Goal: Information Seeking & Learning: Learn about a topic

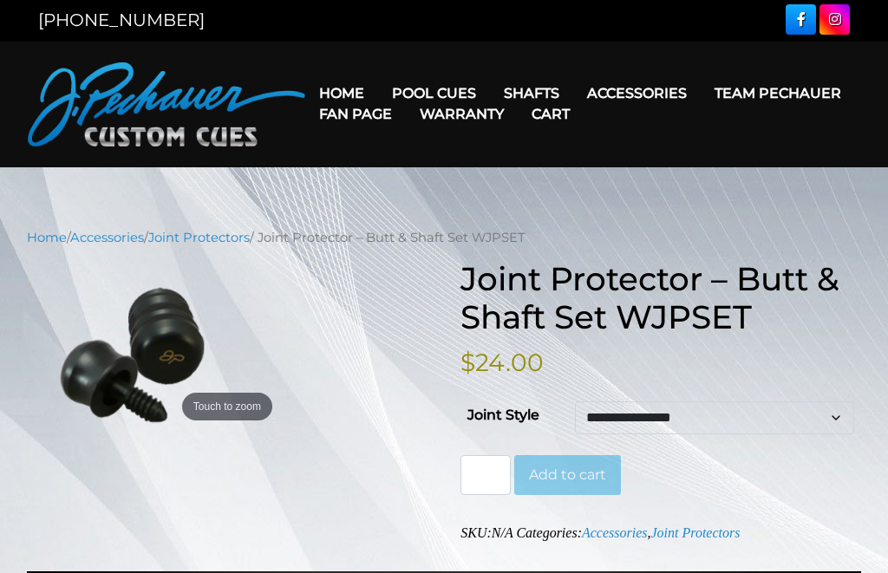
scroll to position [2, 0]
click at [853, 419] on select "**********" at bounding box center [714, 419] width 279 height 33
click at [701, 91] on link "Team Pechauer" at bounding box center [778, 93] width 154 height 44
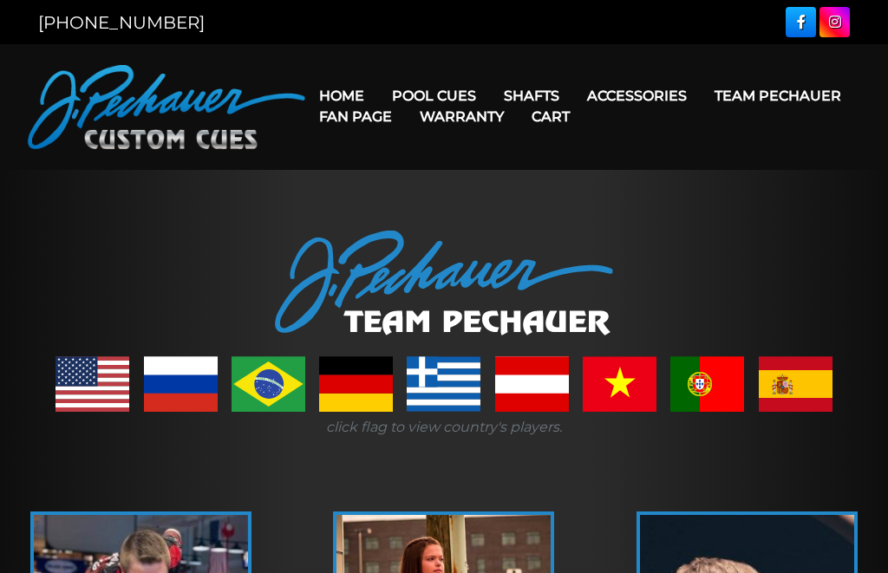
click at [701, 97] on link "Team Pechauer" at bounding box center [778, 96] width 154 height 44
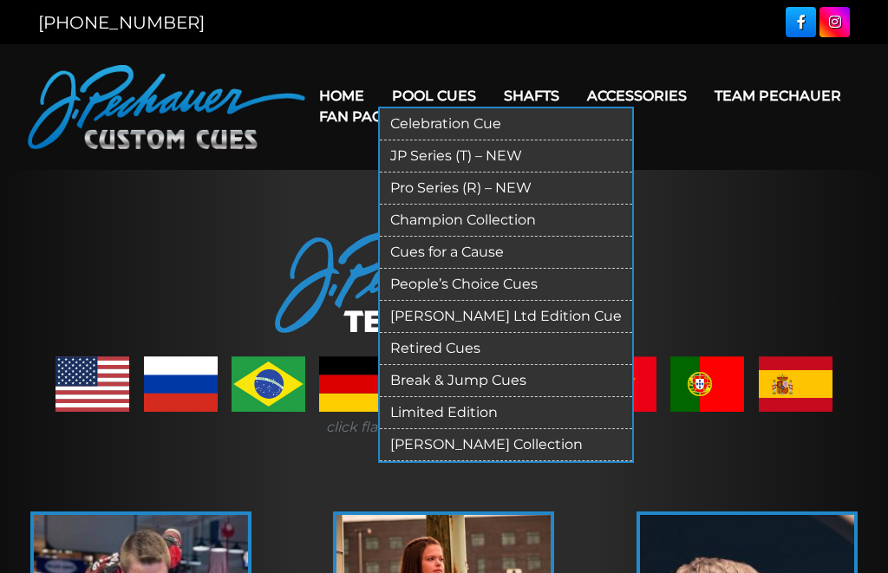
click at [416, 156] on link "JP Series (T) – NEW" at bounding box center [506, 157] width 252 height 32
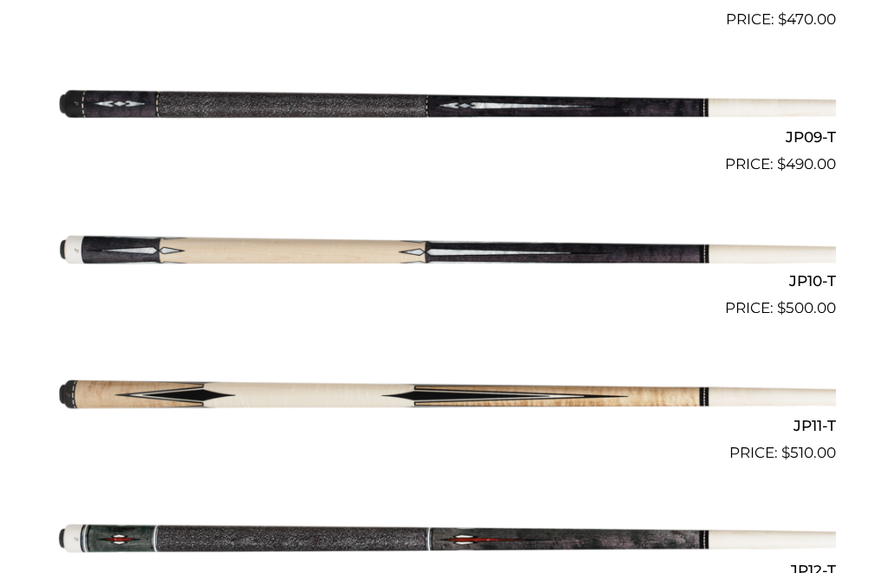
scroll to position [1683, 0]
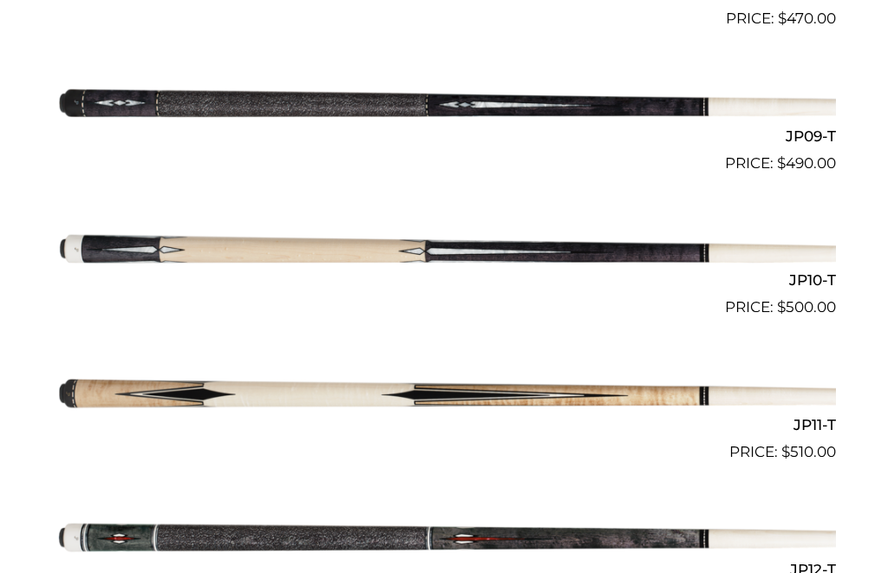
click at [106, 379] on img at bounding box center [444, 391] width 784 height 130
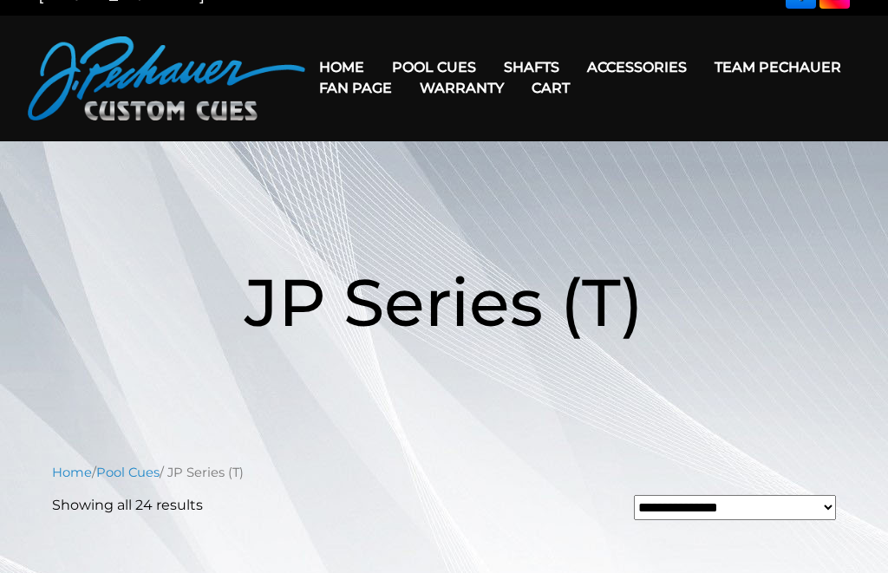
scroll to position [39, 0]
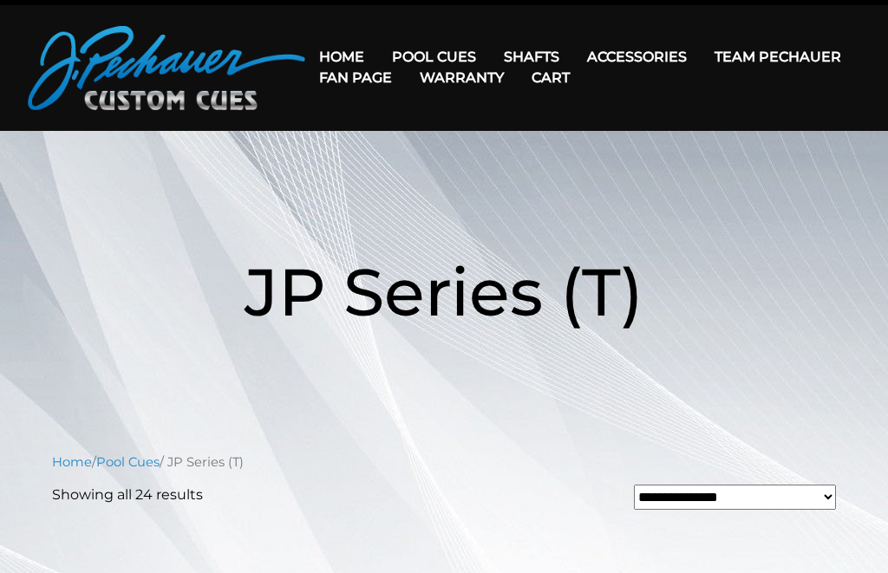
click at [701, 59] on link "Team Pechauer" at bounding box center [778, 57] width 154 height 44
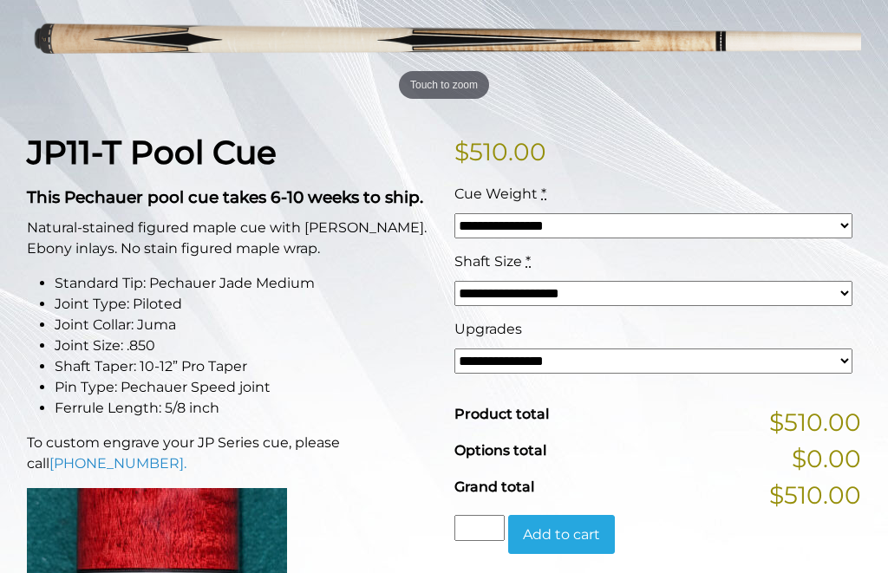
scroll to position [297, 0]
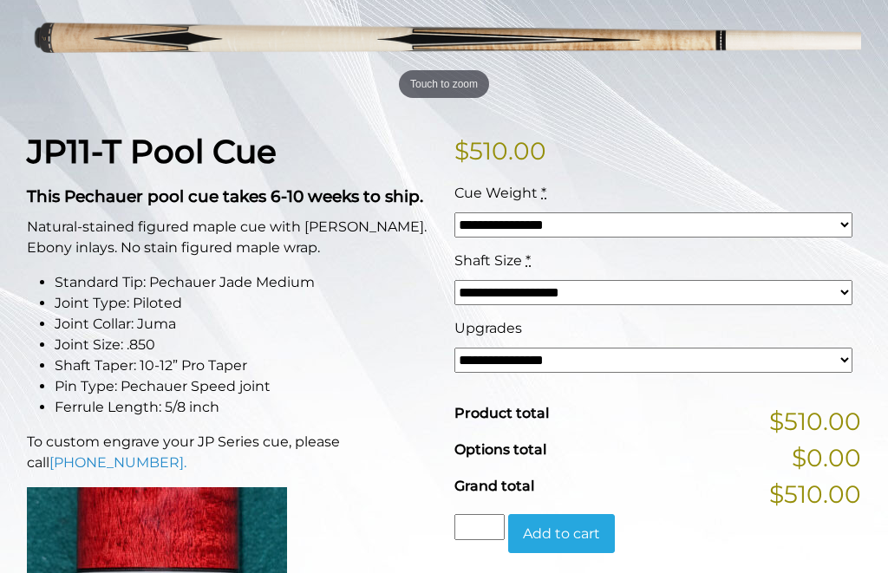
click at [832, 365] on select "**********" at bounding box center [654, 360] width 398 height 25
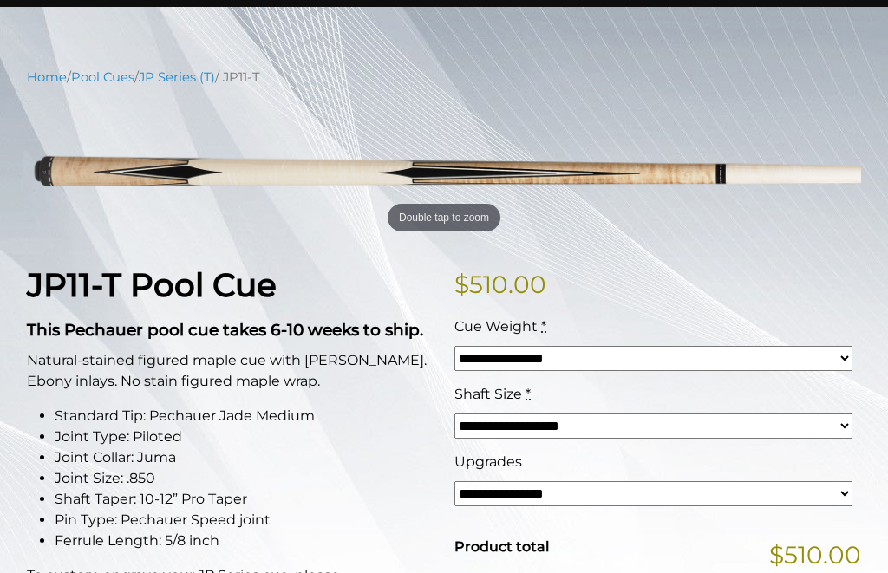
scroll to position [0, 0]
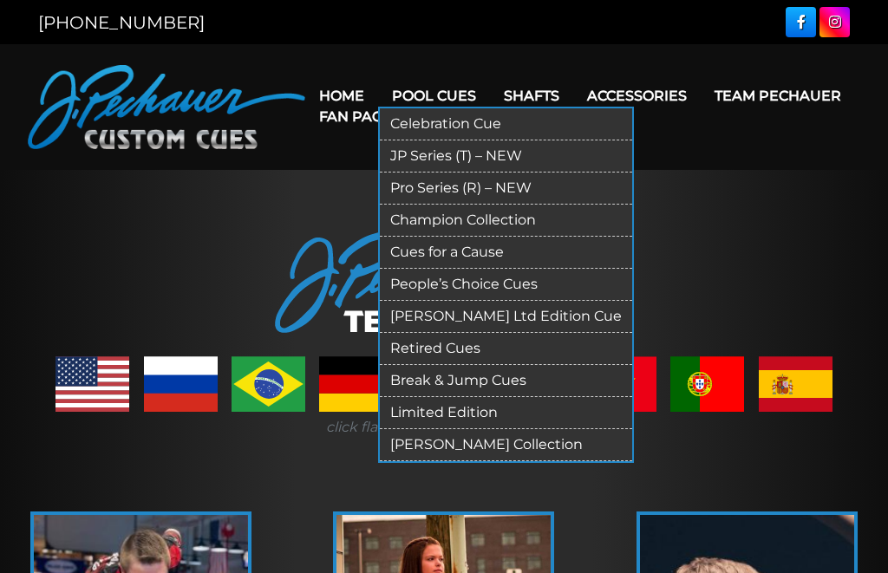
click at [412, 351] on link "Retired Cues" at bounding box center [506, 349] width 252 height 32
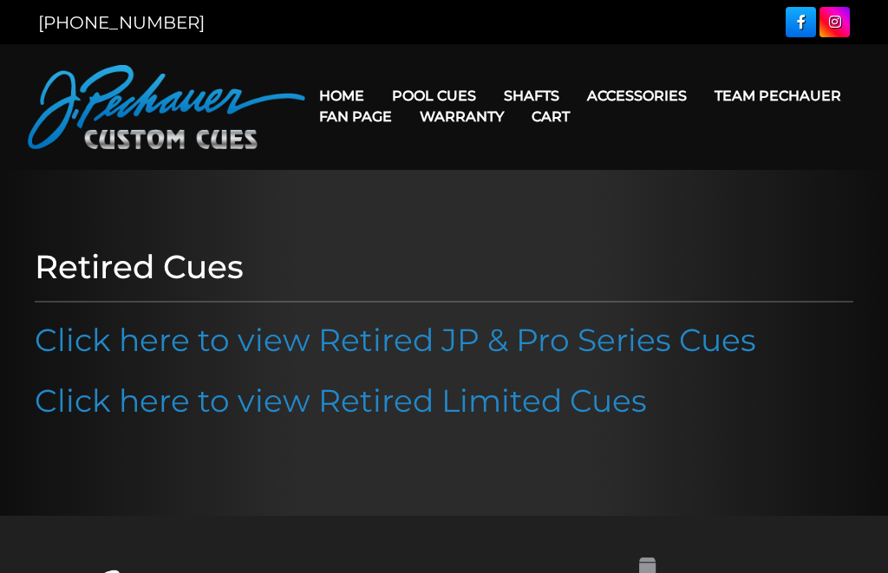
scroll to position [49, 0]
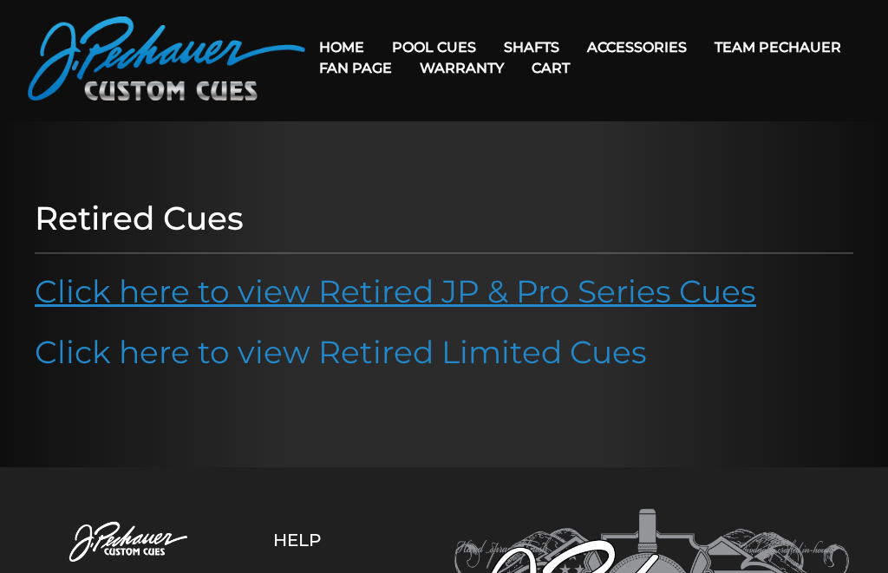
click at [58, 292] on link "Click here to view Retired JP & Pro Series Cues" at bounding box center [396, 291] width 722 height 38
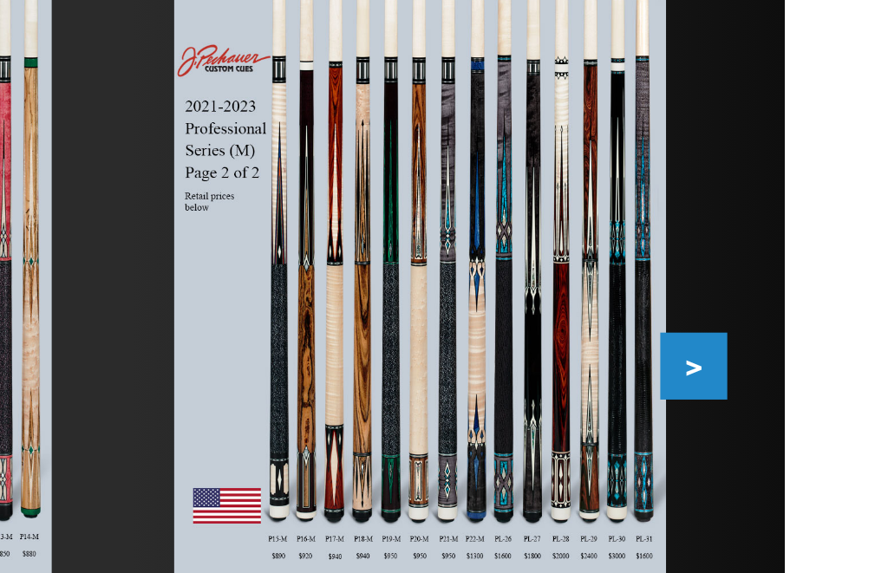
scroll to position [243, 0]
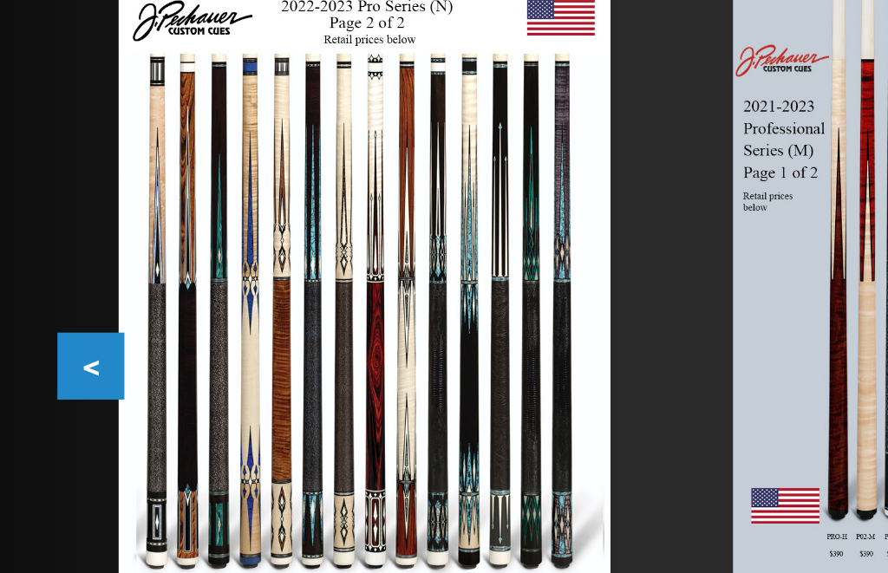
click at [33, 284] on button "<" at bounding box center [41, 299] width 30 height 30
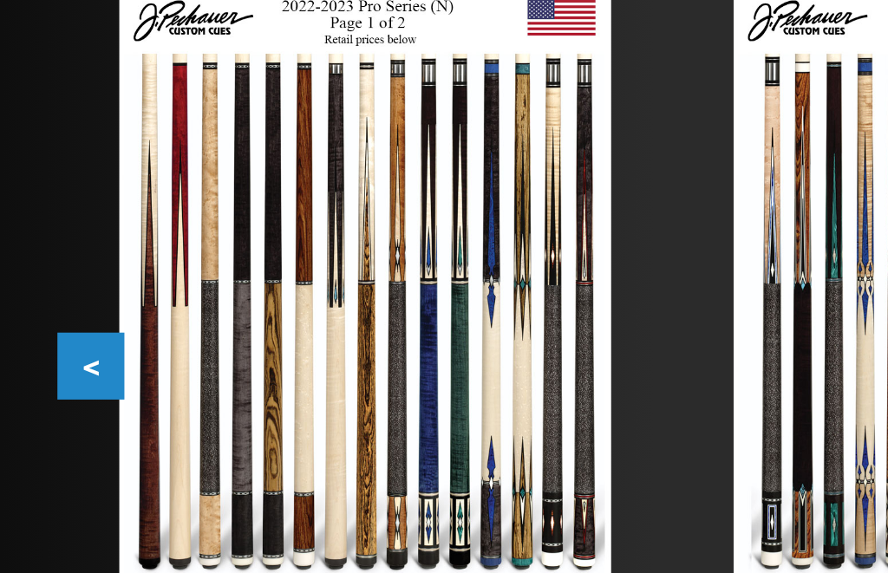
click at [36, 284] on button "<" at bounding box center [41, 299] width 30 height 30
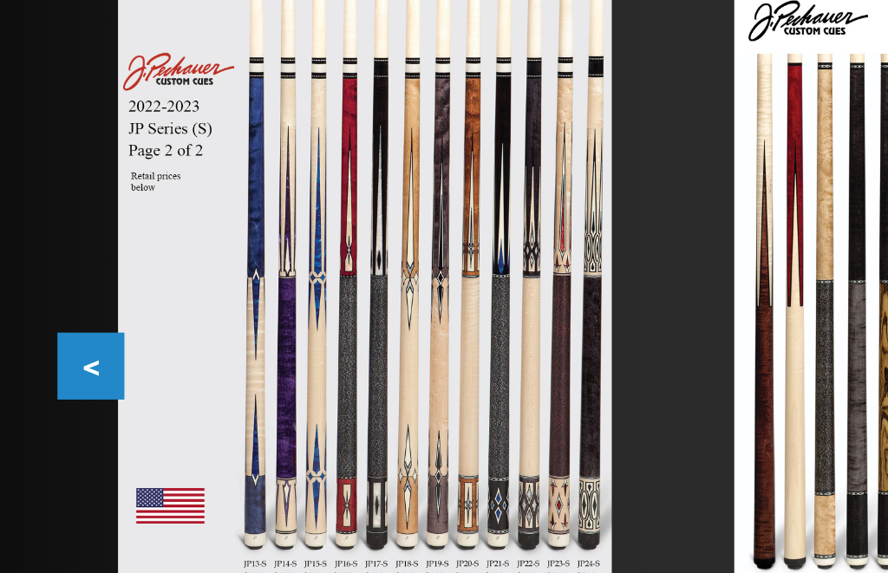
click at [37, 284] on button "<" at bounding box center [41, 299] width 30 height 30
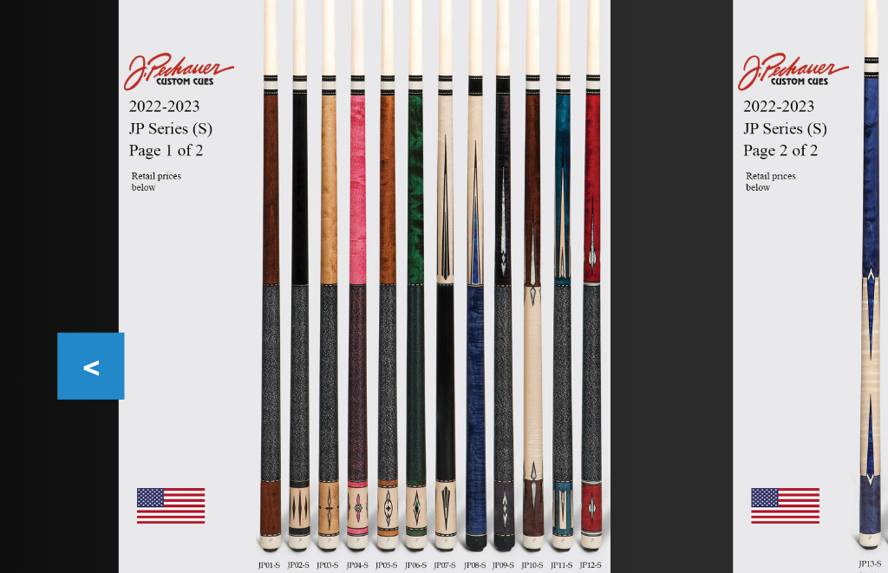
click at [36, 284] on button "<" at bounding box center [41, 299] width 30 height 30
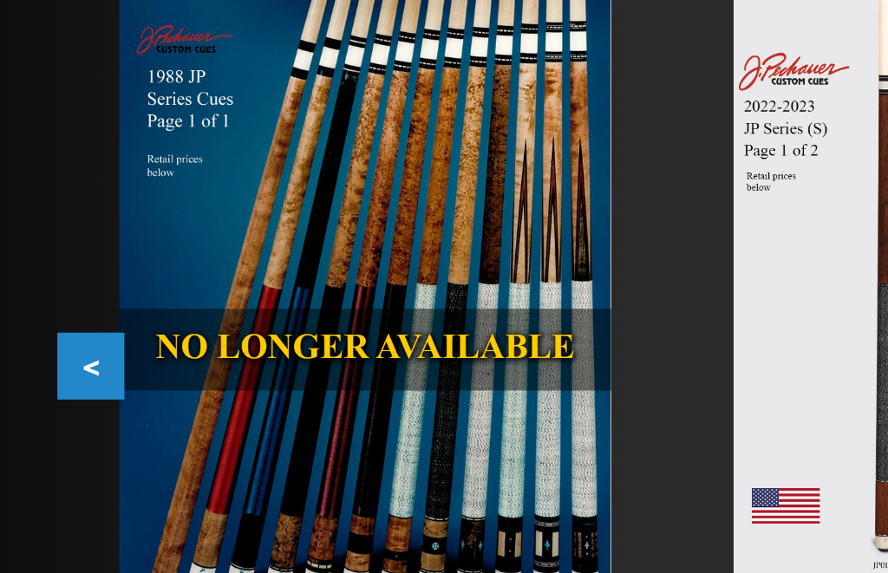
click at [37, 284] on button "<" at bounding box center [41, 299] width 30 height 30
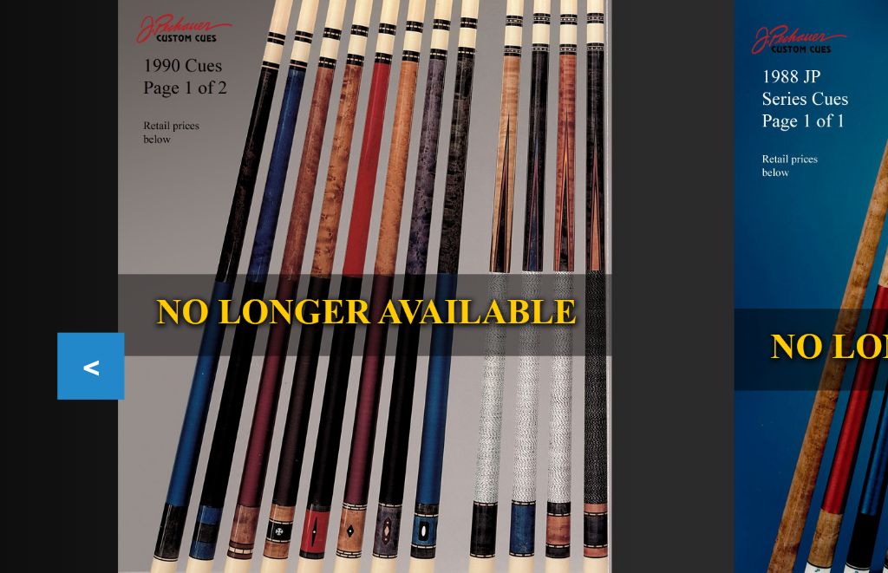
click at [41, 284] on button "<" at bounding box center [41, 299] width 30 height 30
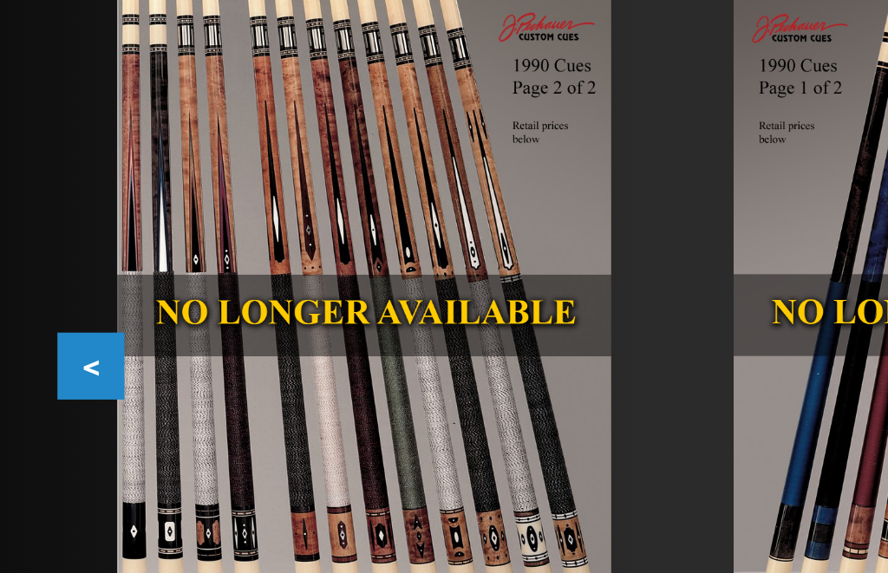
click at [41, 284] on button "<" at bounding box center [41, 299] width 30 height 30
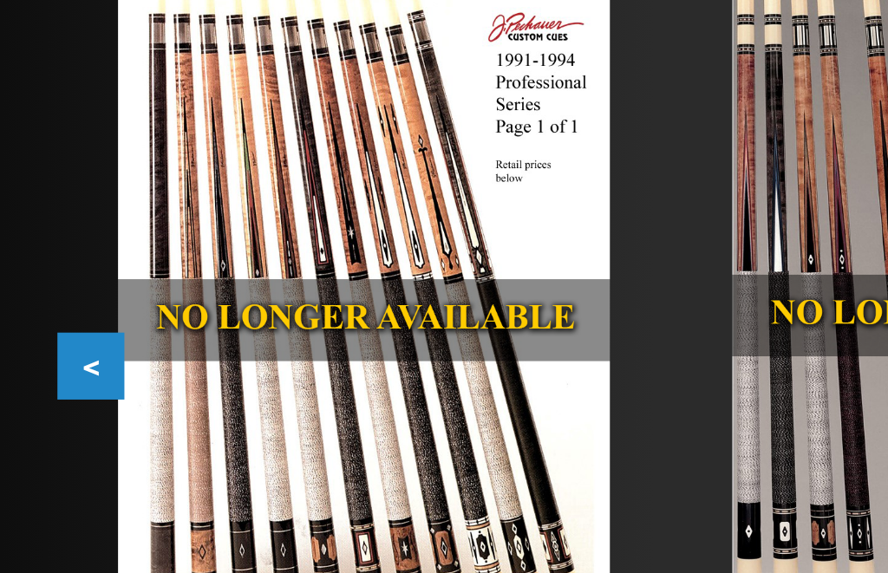
click at [40, 284] on button "<" at bounding box center [41, 299] width 30 height 30
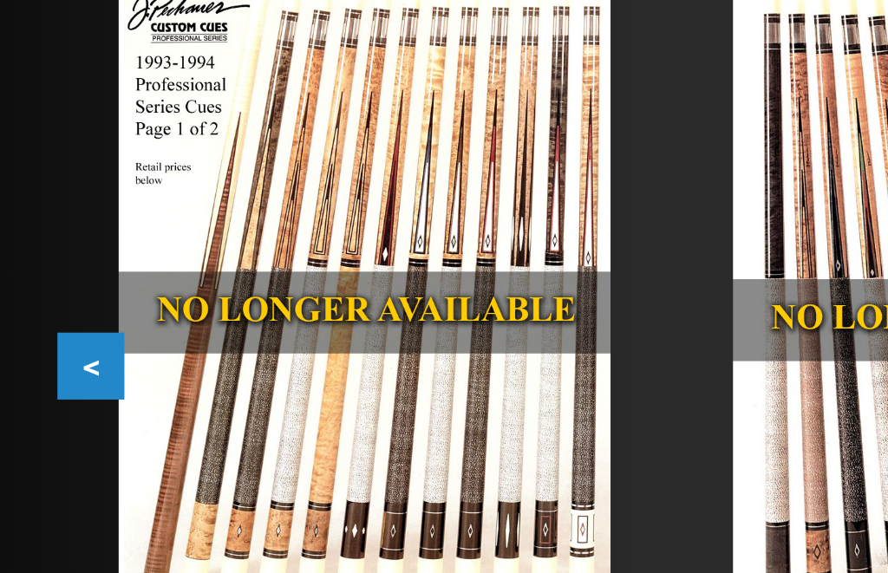
click at [42, 284] on button "<" at bounding box center [41, 299] width 30 height 30
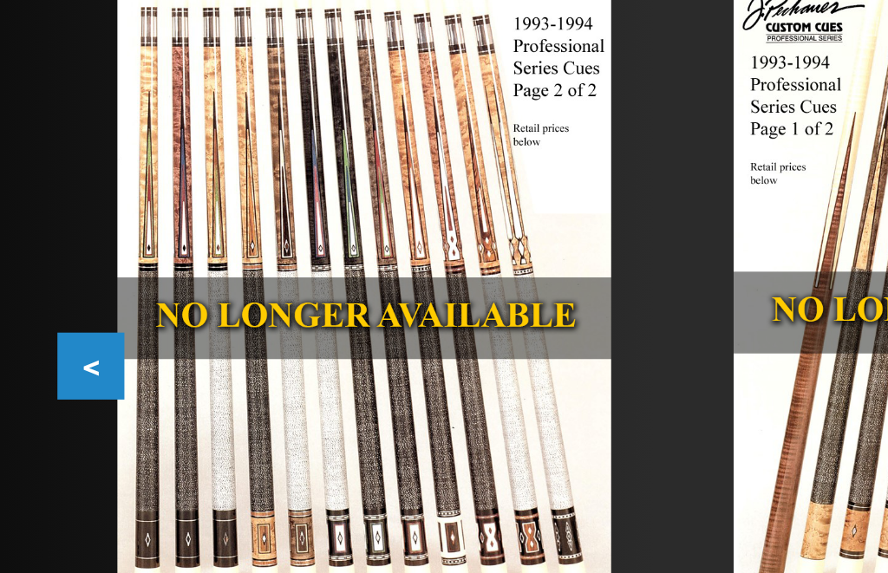
click at [39, 284] on button "<" at bounding box center [41, 299] width 30 height 30
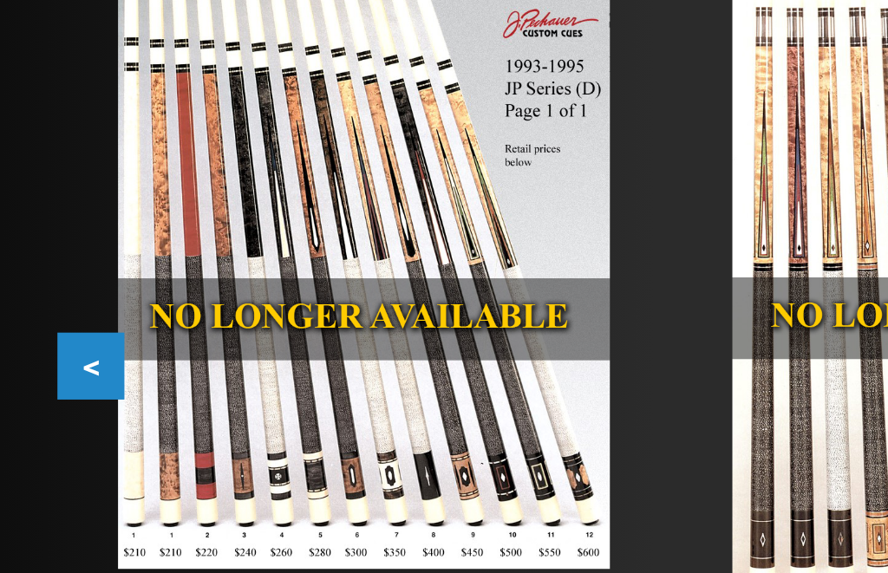
click at [41, 284] on button "<" at bounding box center [41, 299] width 30 height 30
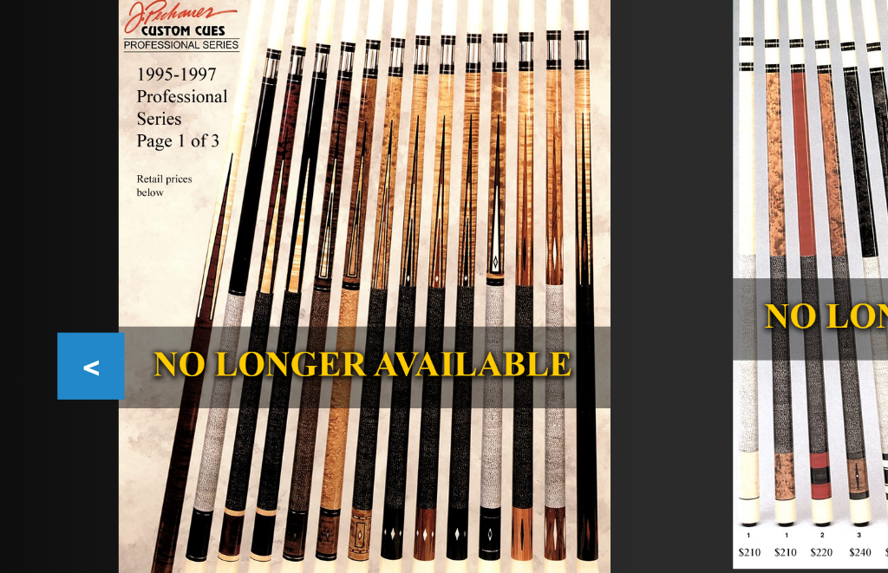
click at [42, 284] on button "<" at bounding box center [41, 299] width 30 height 30
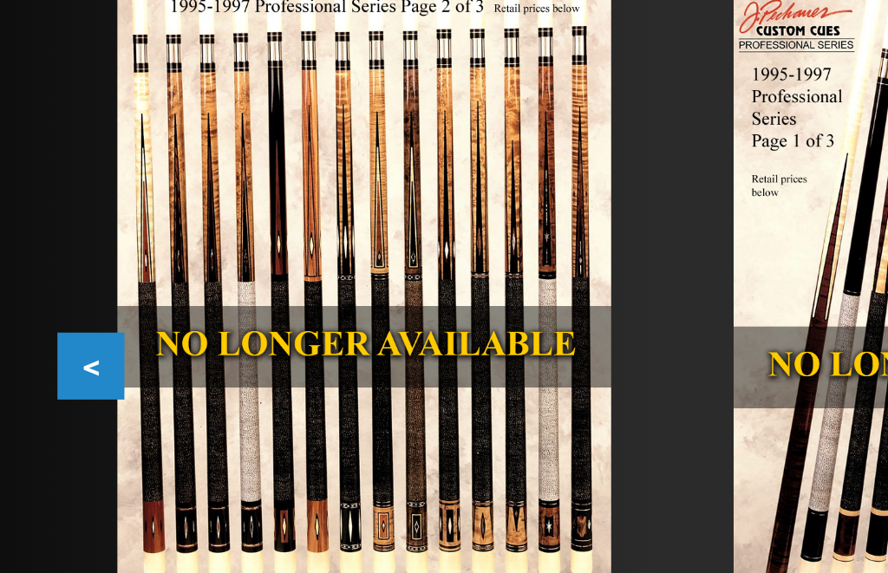
click at [42, 284] on button "<" at bounding box center [41, 299] width 30 height 30
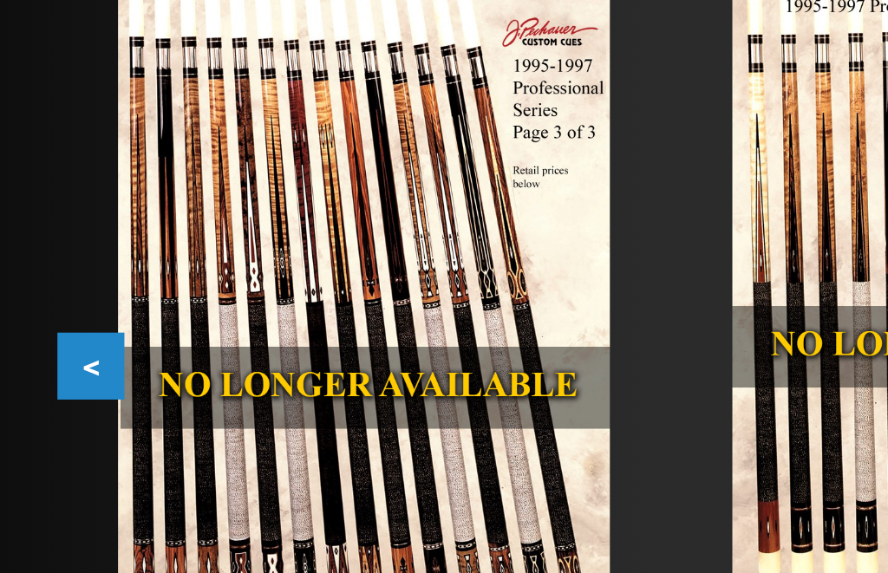
click at [42, 284] on button "<" at bounding box center [41, 299] width 30 height 30
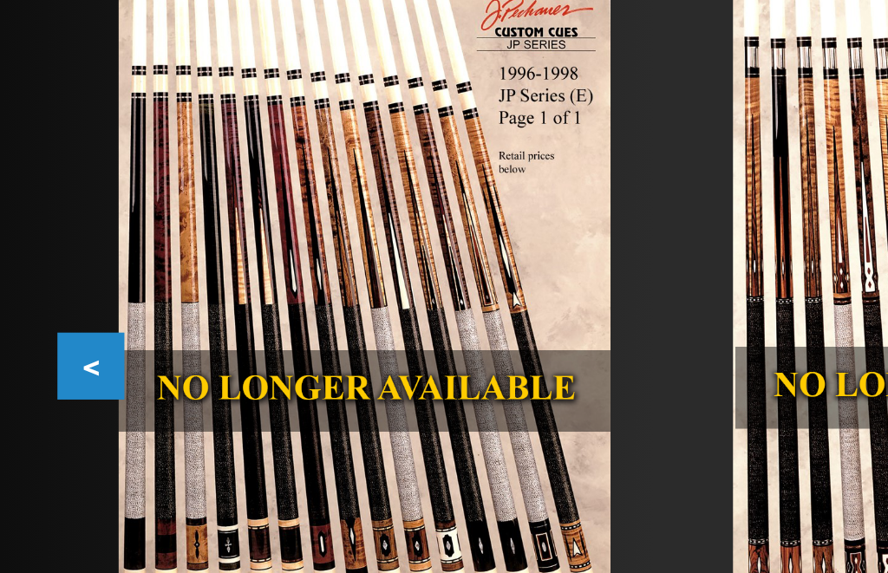
click at [42, 284] on button "<" at bounding box center [41, 299] width 30 height 30
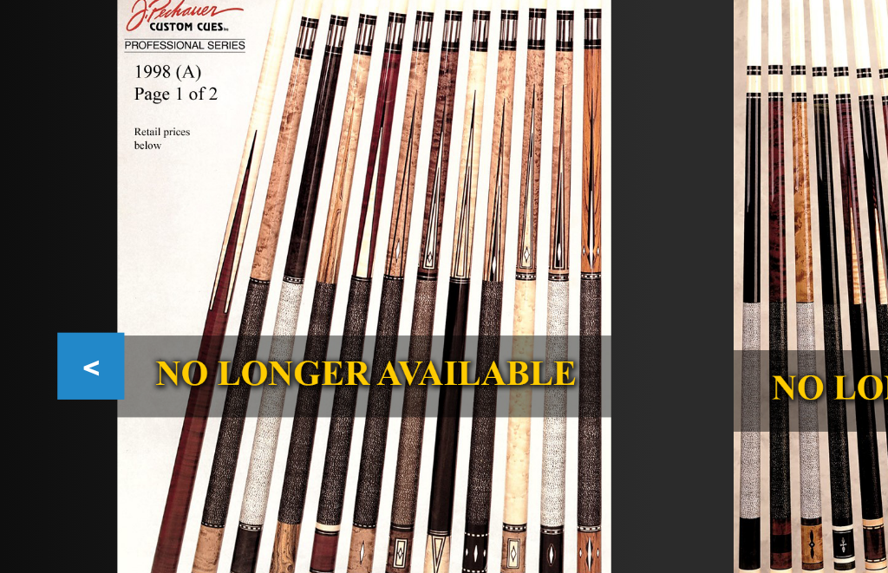
click at [42, 284] on button "<" at bounding box center [41, 299] width 30 height 30
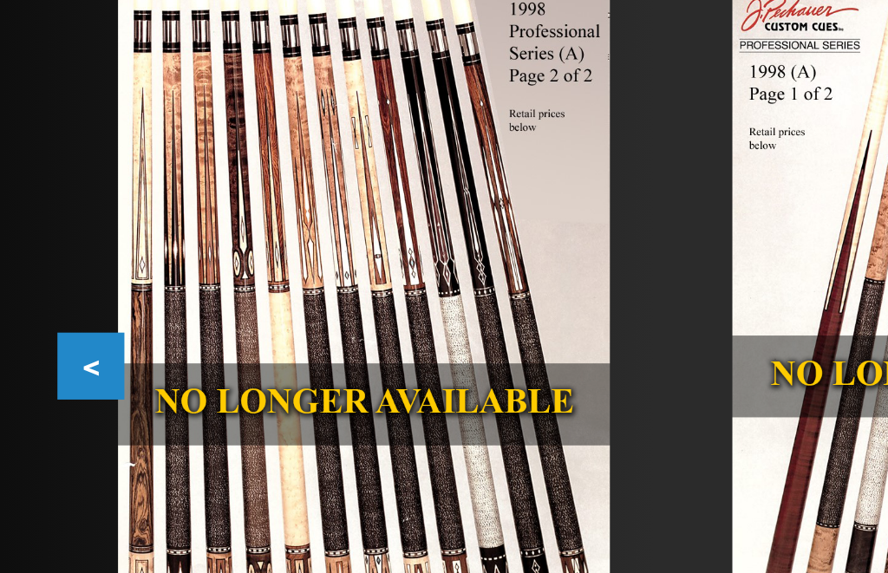
click at [43, 284] on button "<" at bounding box center [41, 299] width 30 height 30
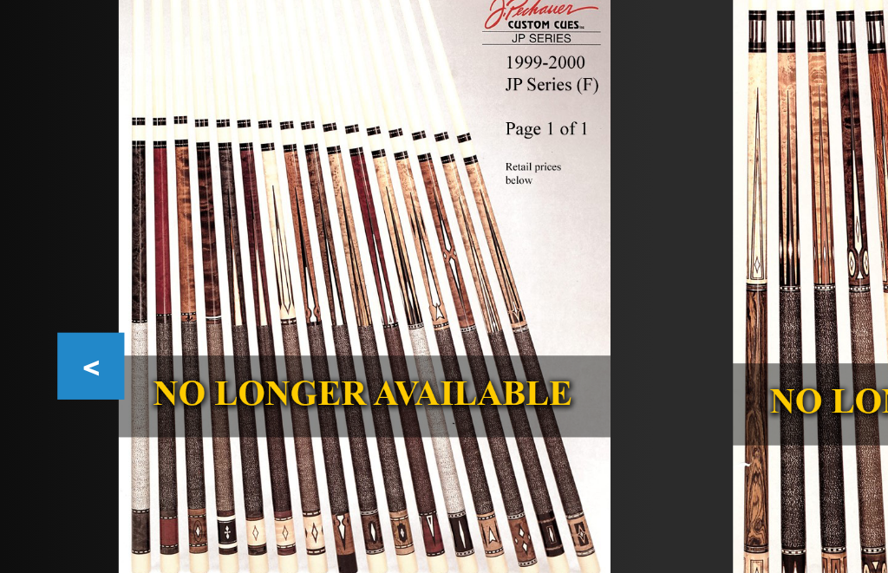
click at [43, 284] on button "<" at bounding box center [41, 299] width 30 height 30
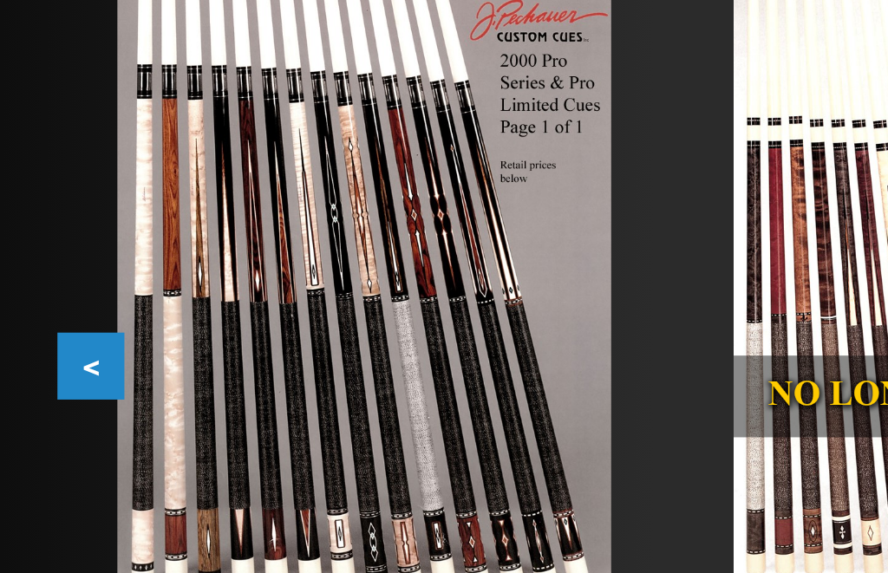
click at [43, 284] on button "<" at bounding box center [41, 299] width 30 height 30
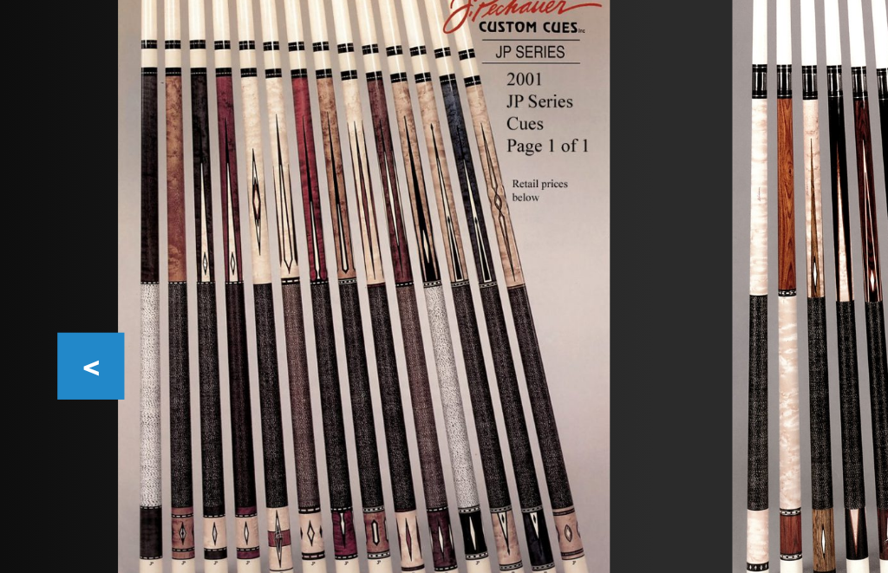
click at [42, 284] on button "<" at bounding box center [41, 299] width 30 height 30
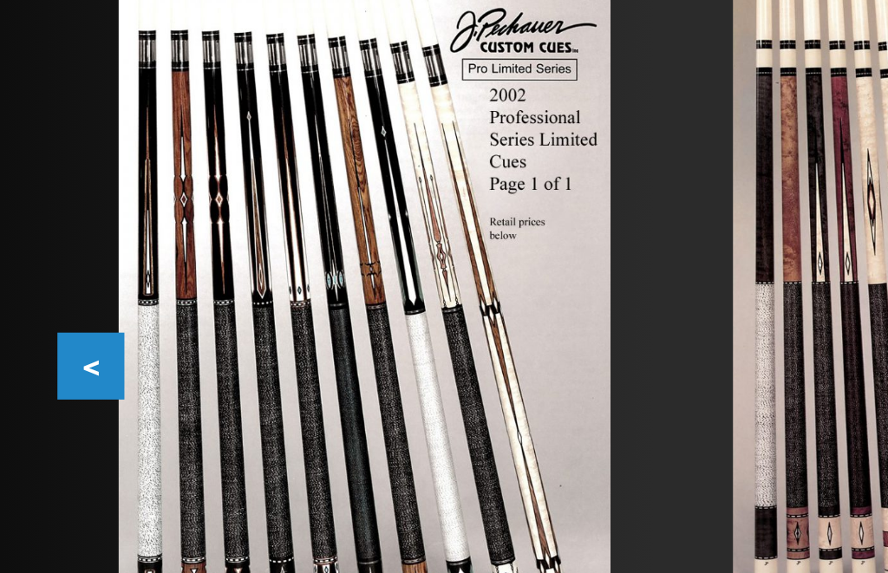
click at [42, 284] on button "<" at bounding box center [41, 299] width 30 height 30
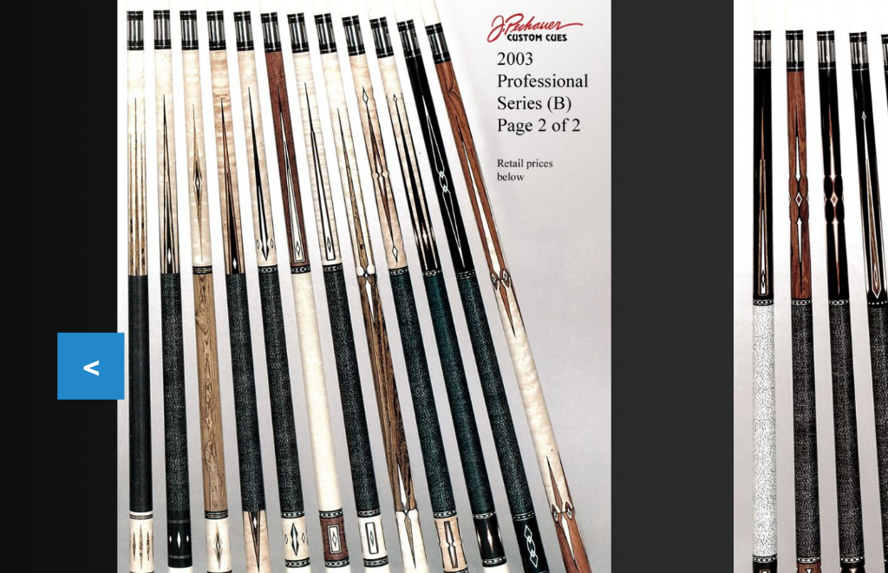
click at [42, 284] on button "<" at bounding box center [41, 299] width 30 height 30
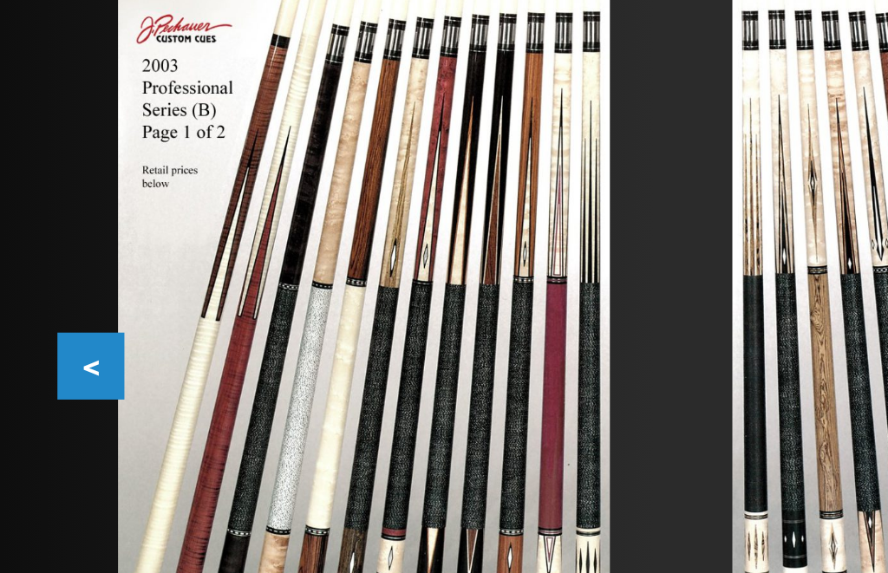
click at [42, 284] on button "<" at bounding box center [41, 299] width 30 height 30
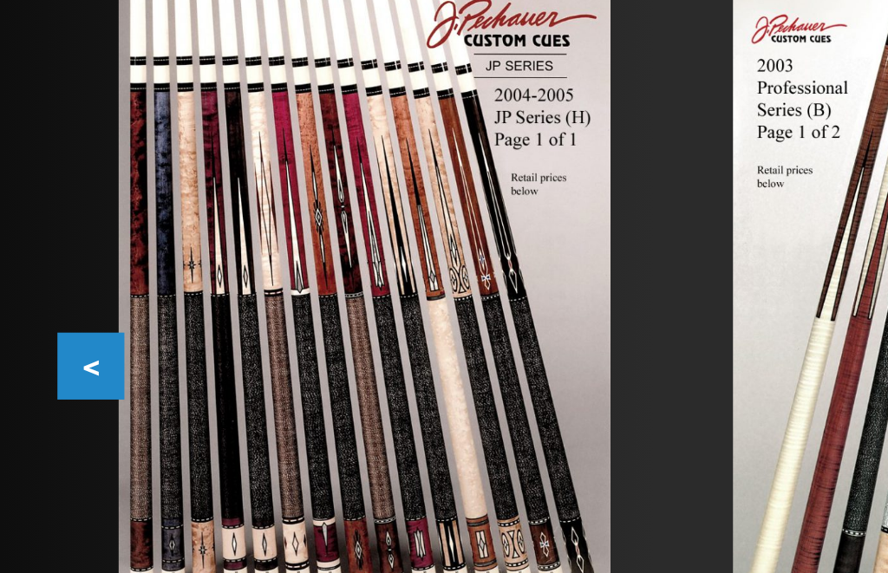
click at [42, 284] on button "<" at bounding box center [41, 299] width 30 height 30
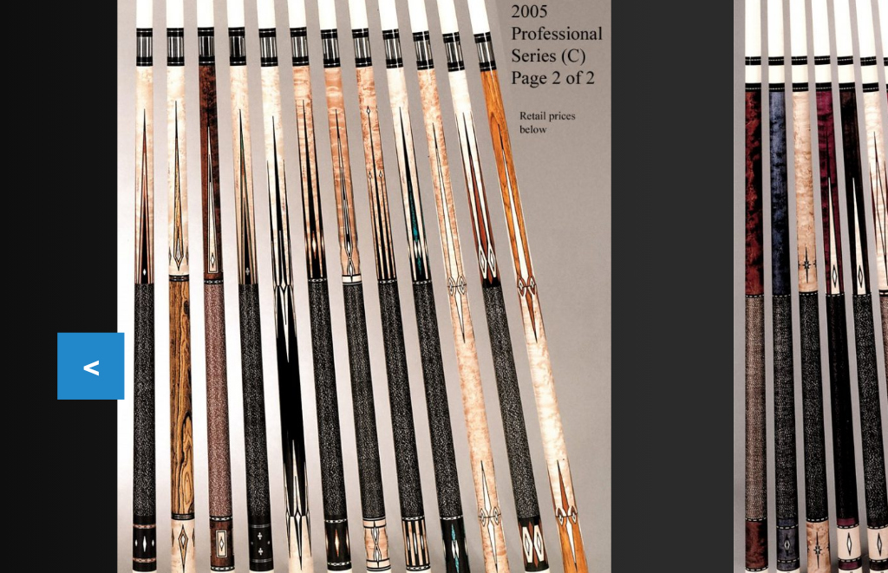
click at [42, 284] on button "<" at bounding box center [41, 299] width 30 height 30
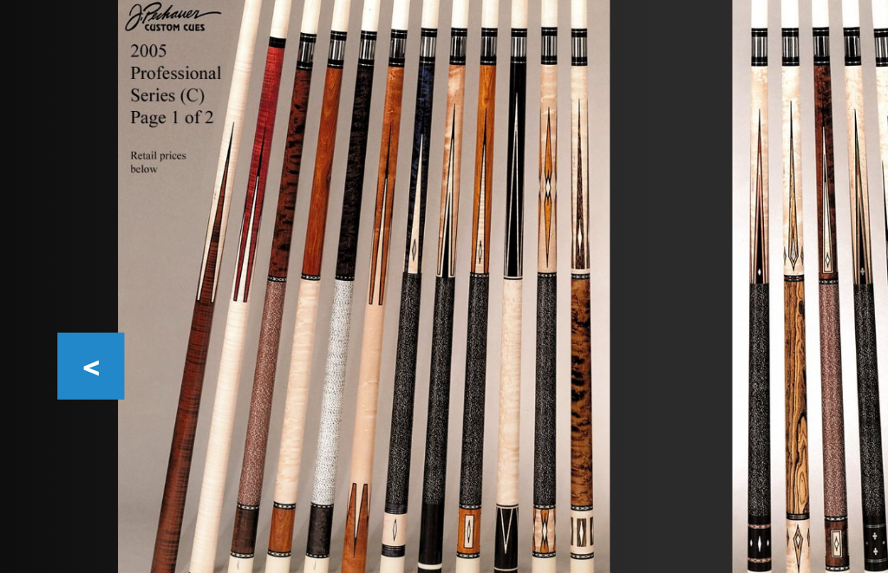
click at [42, 284] on button "<" at bounding box center [41, 299] width 30 height 30
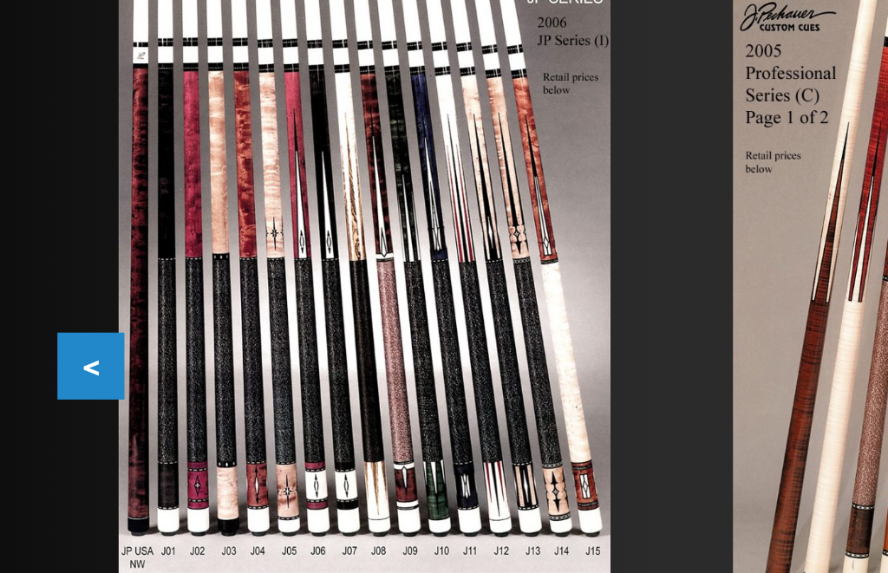
click at [41, 284] on button "<" at bounding box center [41, 299] width 30 height 30
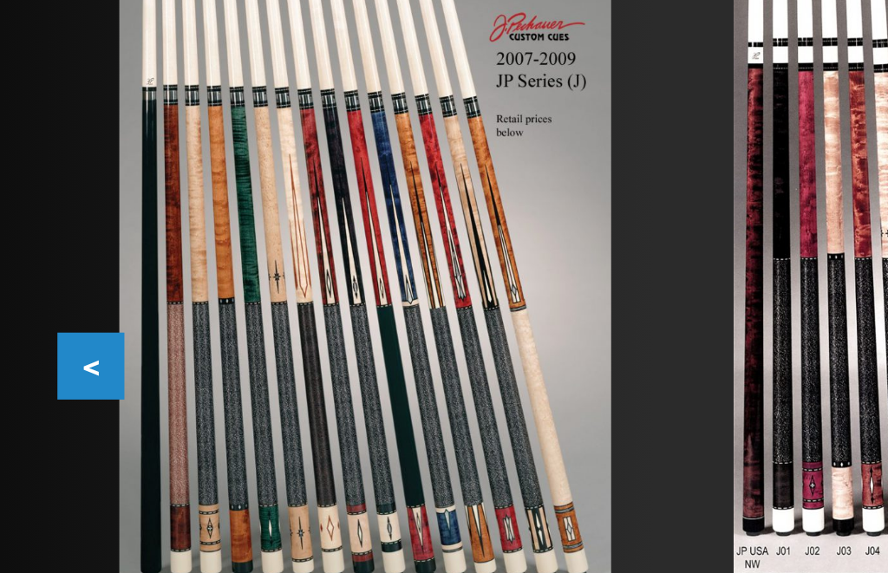
click at [41, 284] on button "<" at bounding box center [41, 299] width 30 height 30
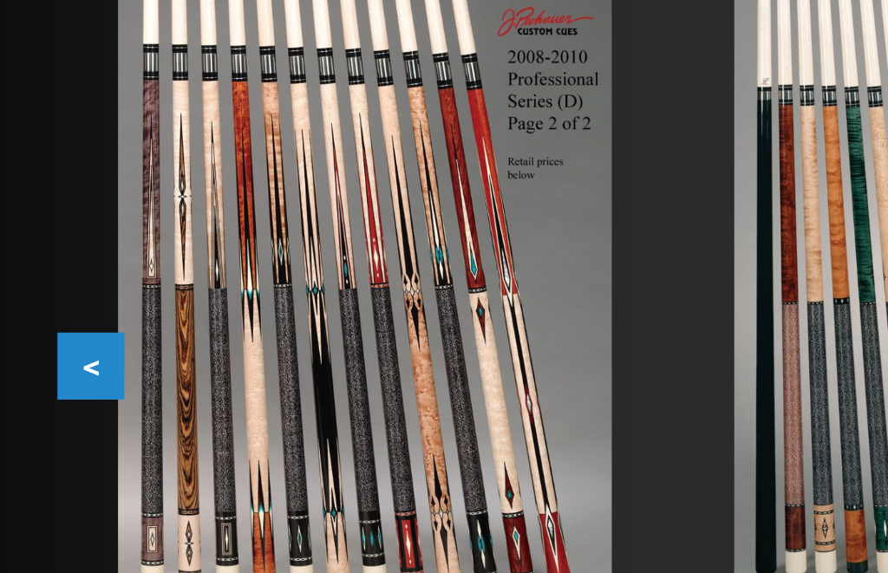
click at [42, 284] on button "<" at bounding box center [41, 299] width 30 height 30
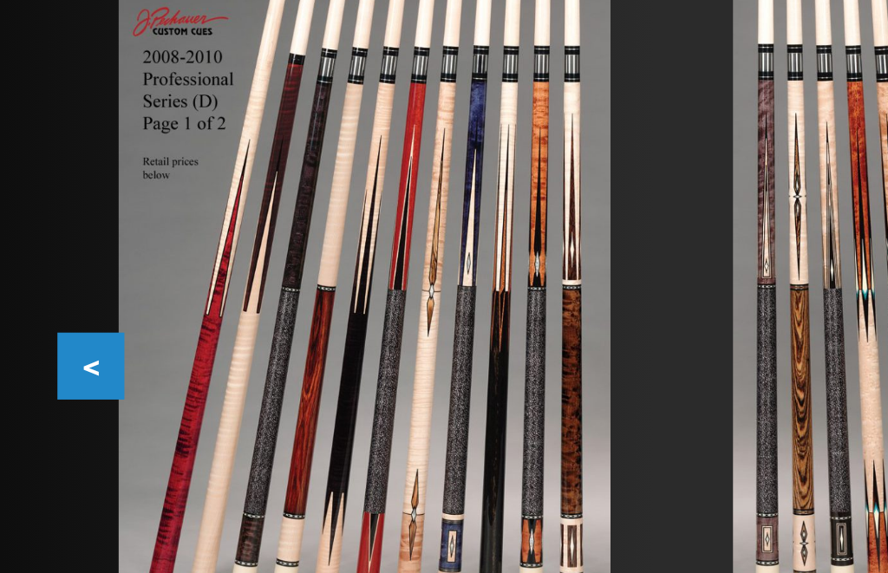
click at [42, 284] on button "<" at bounding box center [41, 299] width 30 height 30
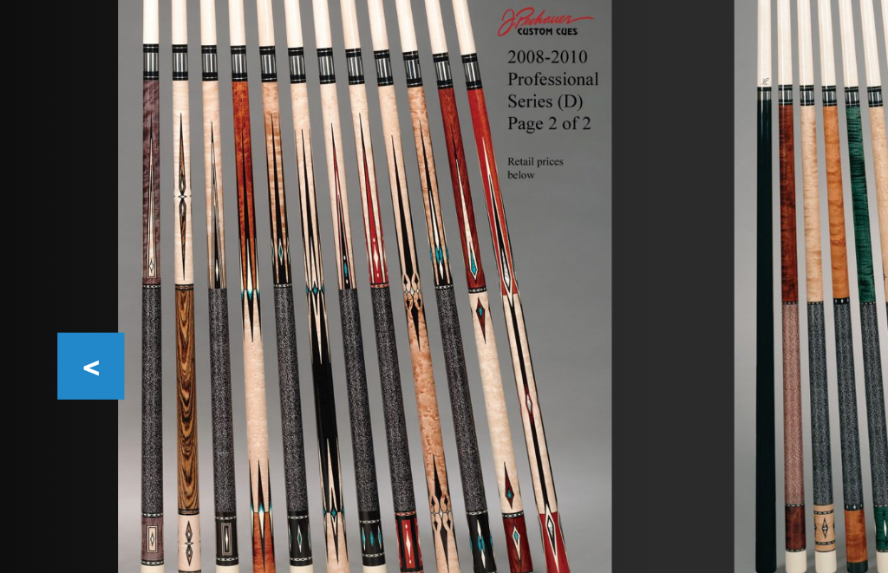
click at [42, 284] on button "<" at bounding box center [41, 299] width 30 height 30
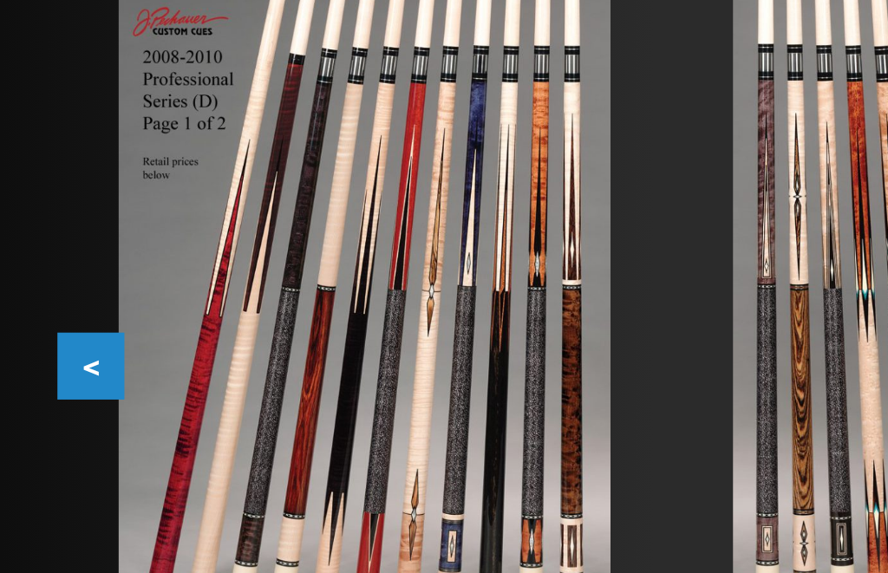
click at [38, 284] on button "<" at bounding box center [41, 299] width 30 height 30
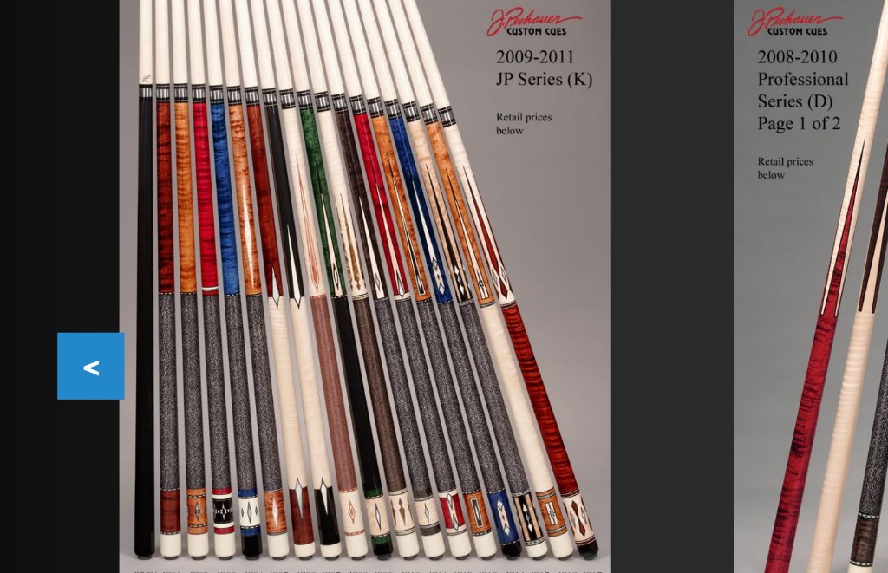
click at [38, 284] on button "<" at bounding box center [41, 299] width 30 height 30
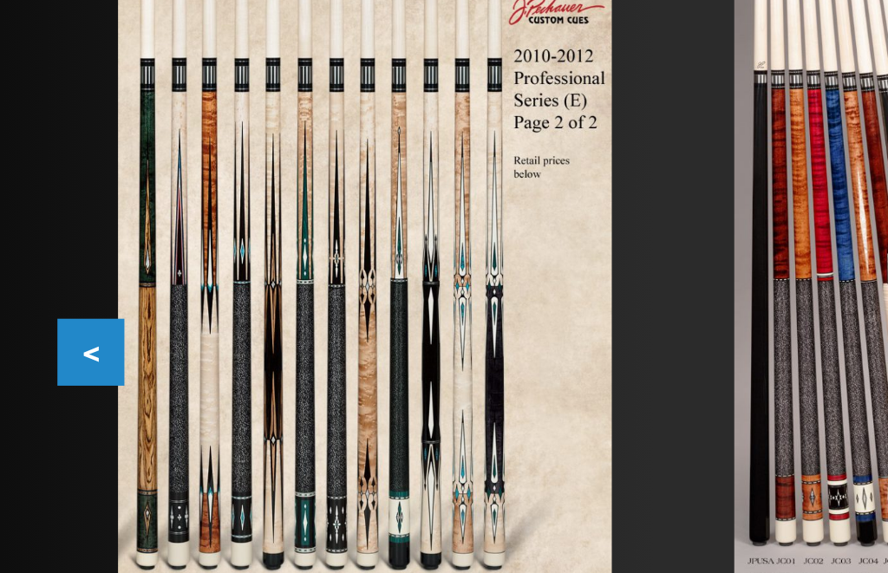
click at [39, 284] on button "<" at bounding box center [41, 299] width 30 height 30
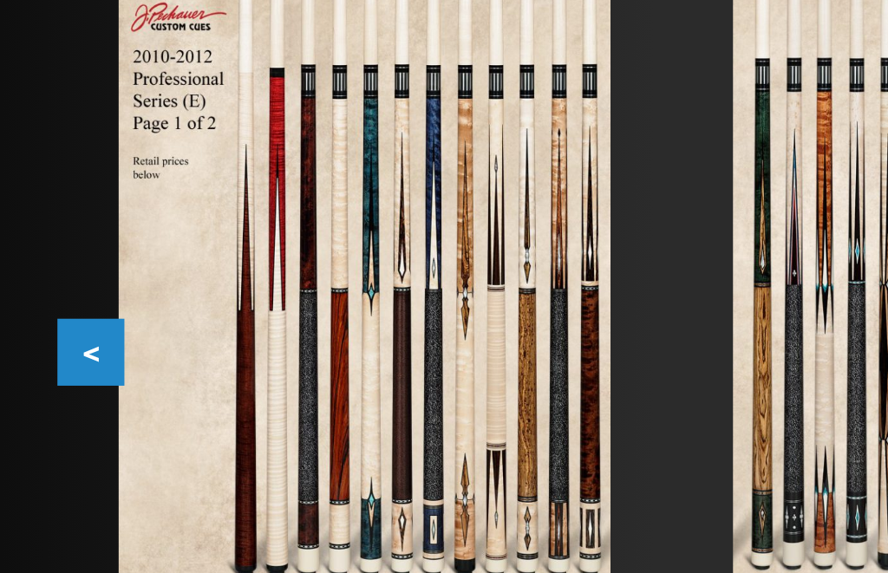
click at [43, 284] on button "<" at bounding box center [41, 299] width 30 height 30
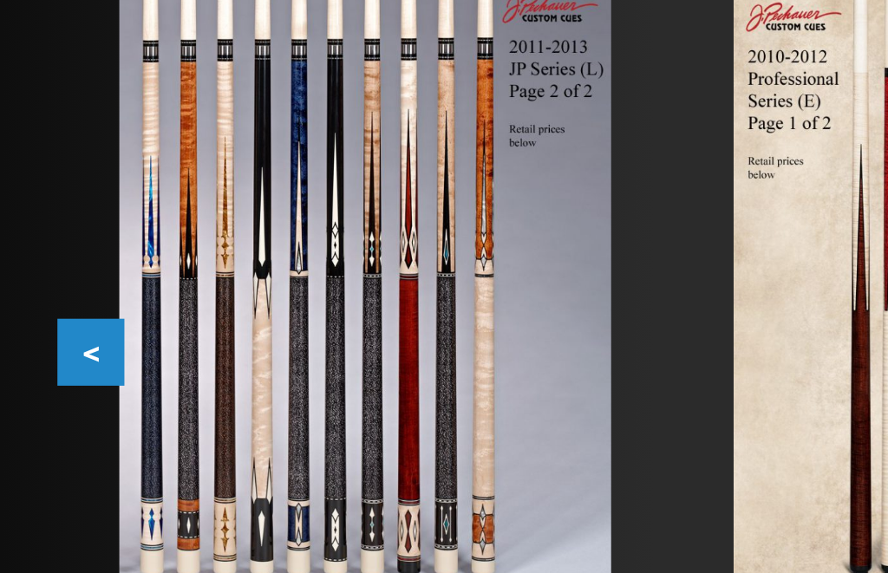
click at [43, 284] on button "<" at bounding box center [41, 299] width 30 height 30
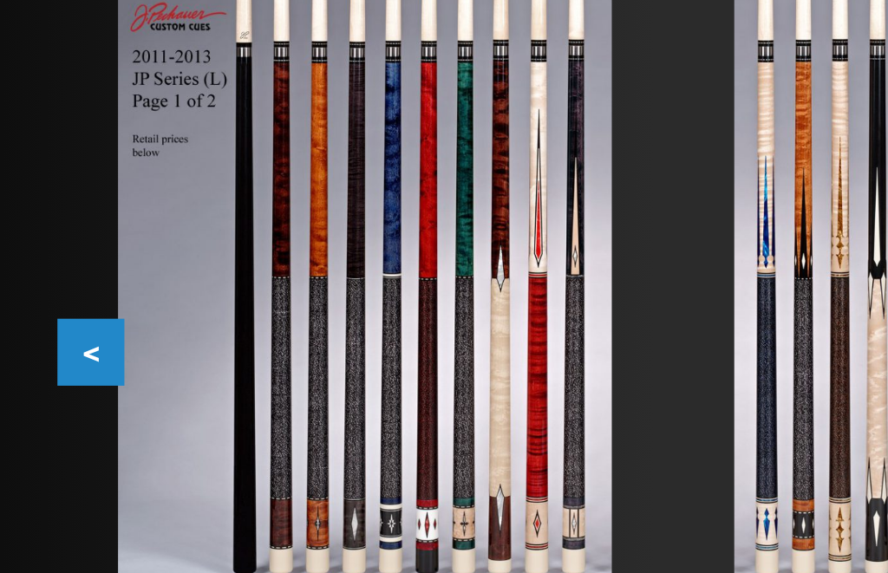
click at [43, 284] on button "<" at bounding box center [41, 299] width 30 height 30
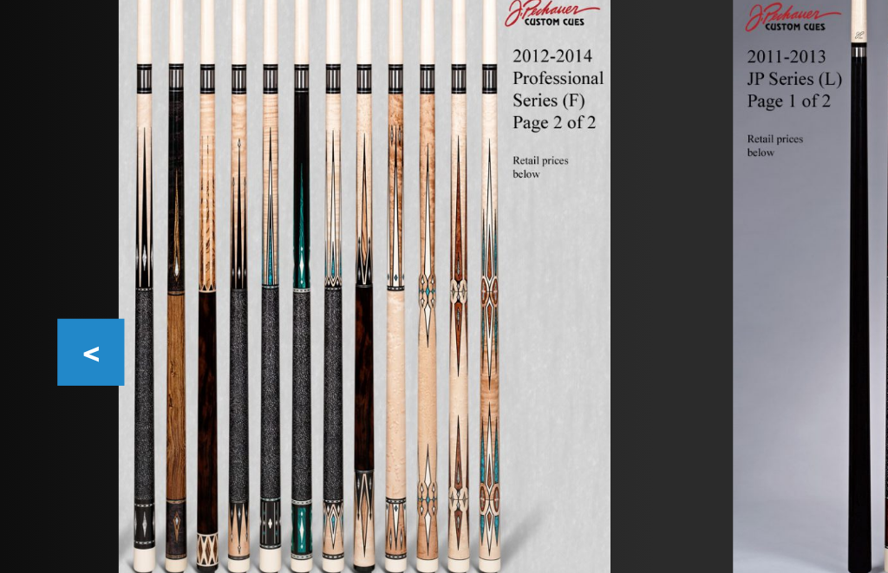
click at [42, 284] on button "<" at bounding box center [41, 299] width 30 height 30
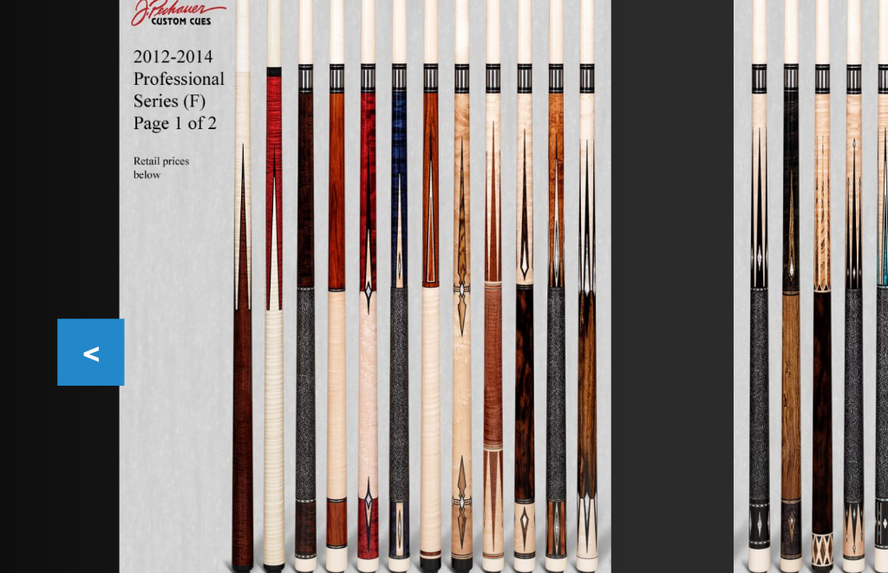
click at [42, 284] on button "<" at bounding box center [41, 299] width 30 height 30
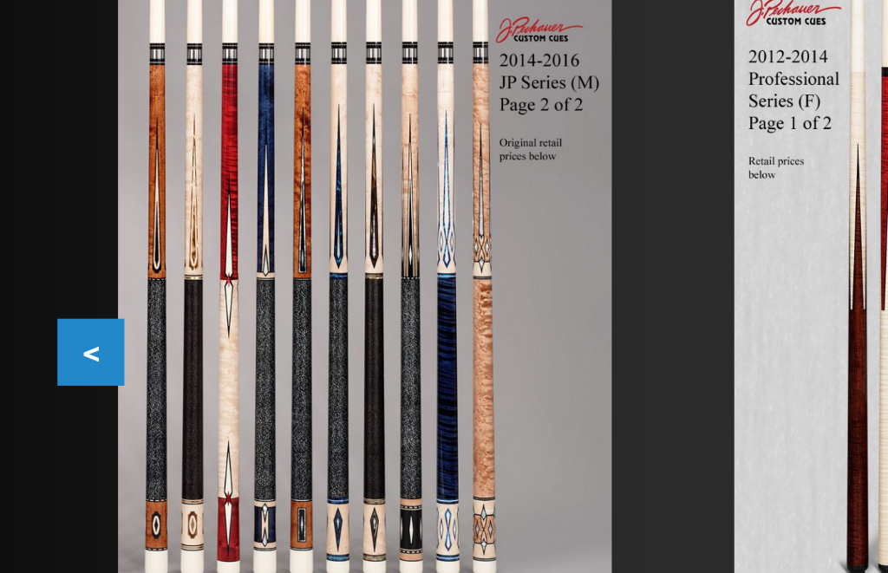
click at [41, 284] on button "<" at bounding box center [41, 299] width 30 height 30
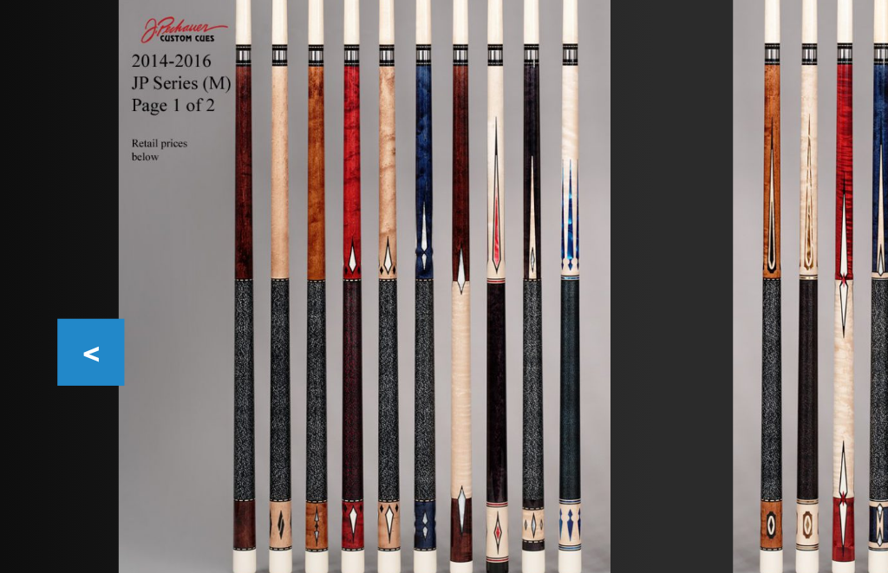
click at [42, 284] on button "<" at bounding box center [41, 299] width 30 height 30
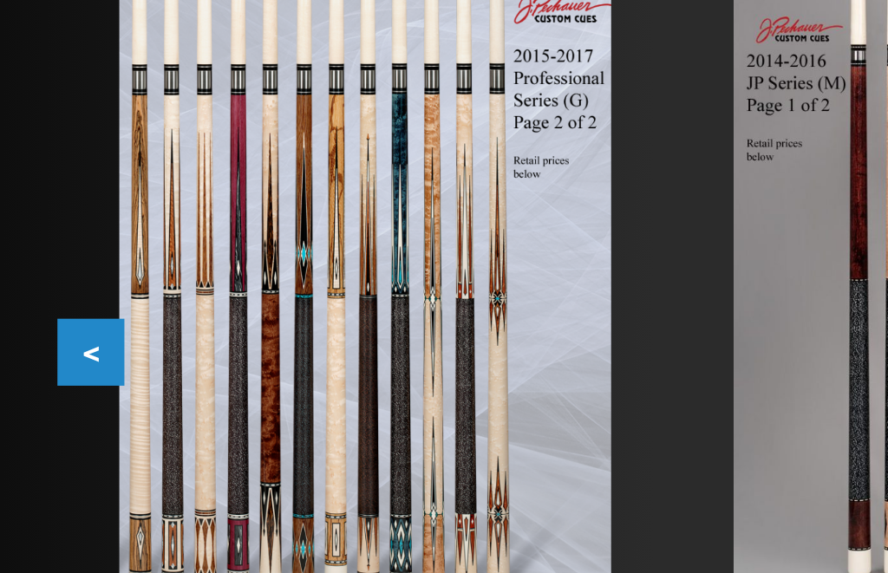
click at [41, 284] on button "<" at bounding box center [41, 299] width 30 height 30
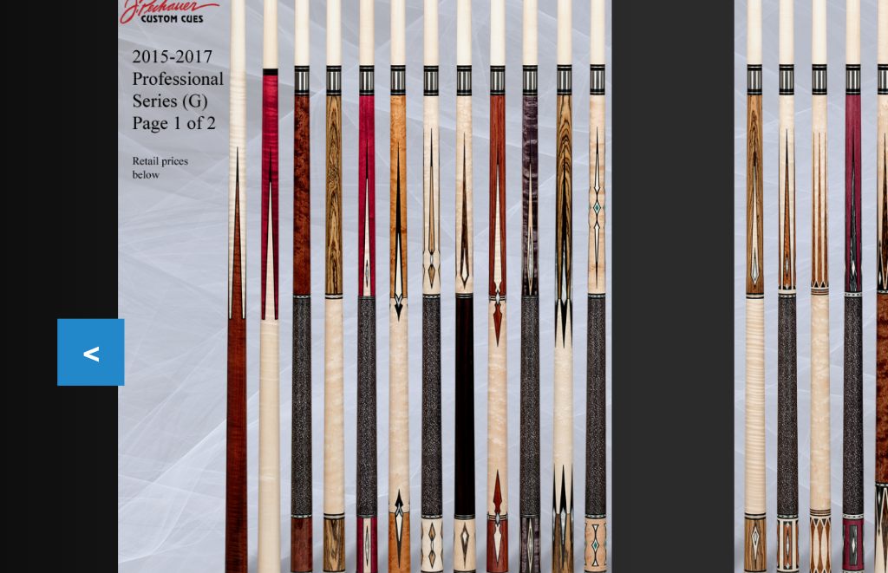
click at [42, 284] on button "<" at bounding box center [41, 299] width 30 height 30
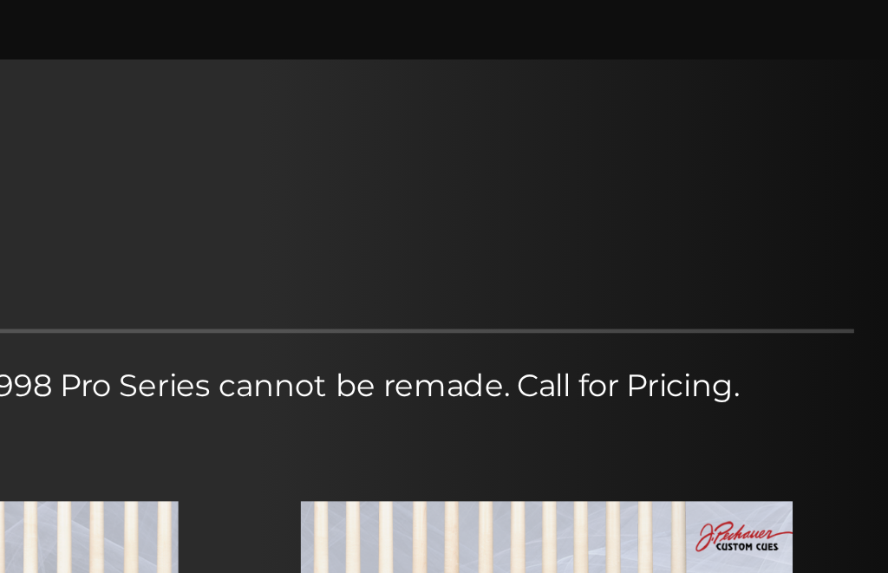
scroll to position [142, 0]
